Goal: Transaction & Acquisition: Purchase product/service

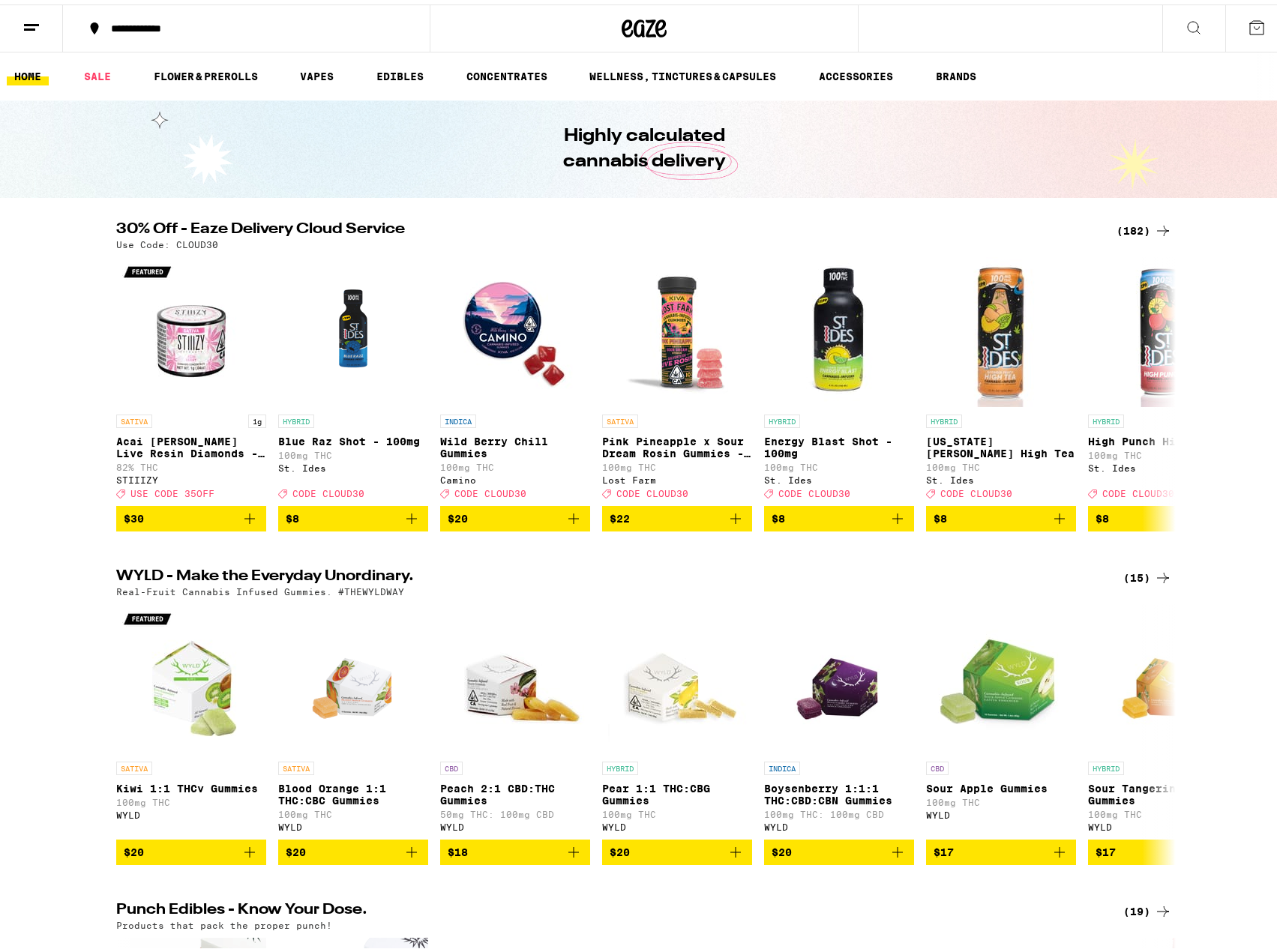
click at [1143, 223] on div "(182)" at bounding box center [1144, 226] width 56 height 18
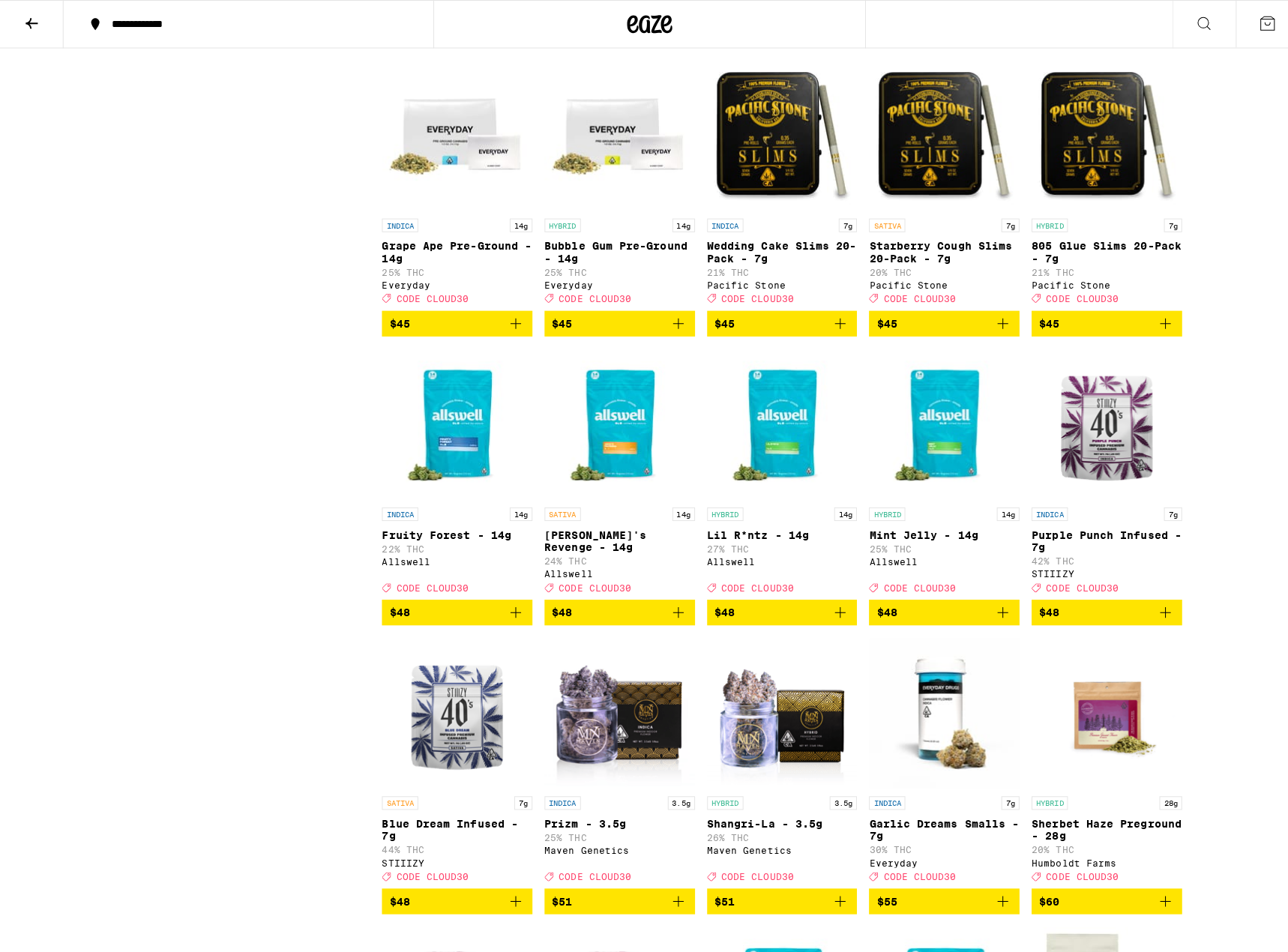
scroll to position [9293, 0]
